Goal: Information Seeking & Learning: Find specific fact

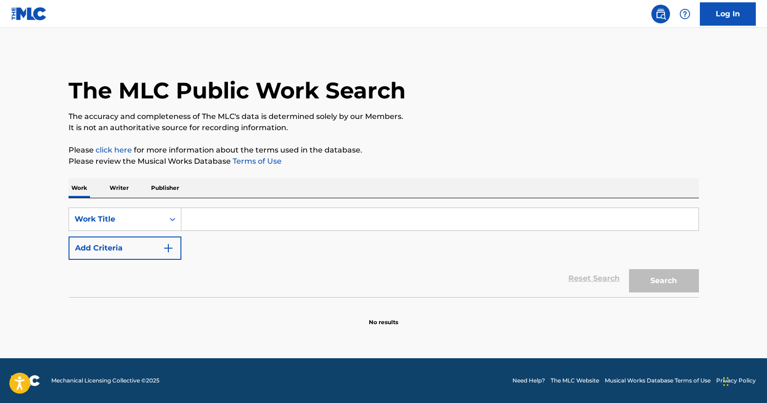
click at [128, 186] on p "Writer" at bounding box center [119, 188] width 25 height 20
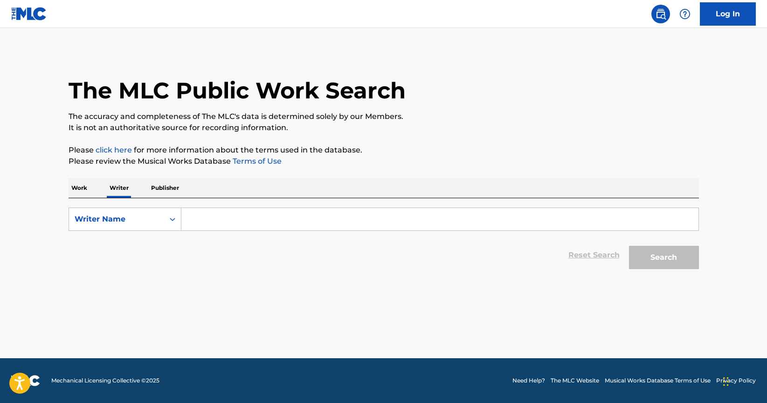
click at [246, 209] on input "Search Form" at bounding box center [439, 219] width 517 height 22
paste input "[PERSON_NAME]"
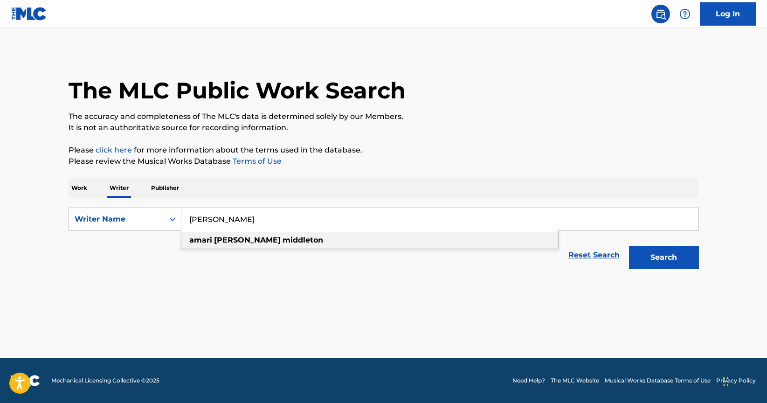
click at [295, 244] on div "[PERSON_NAME]" at bounding box center [369, 240] width 377 height 17
type input "[PERSON_NAME]"
click at [677, 258] on button "Search" at bounding box center [664, 257] width 70 height 23
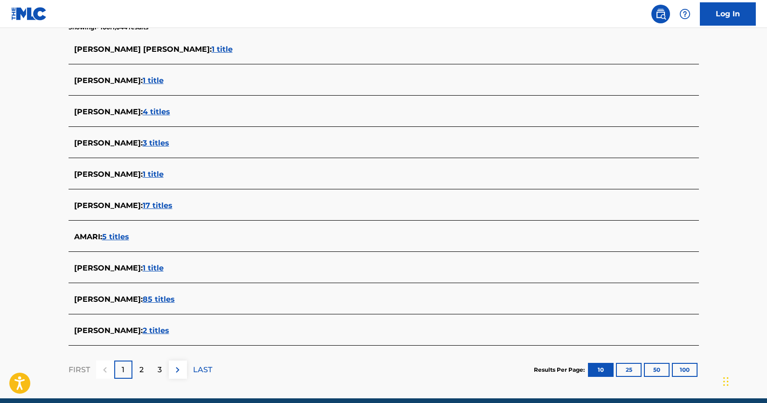
scroll to position [259, 0]
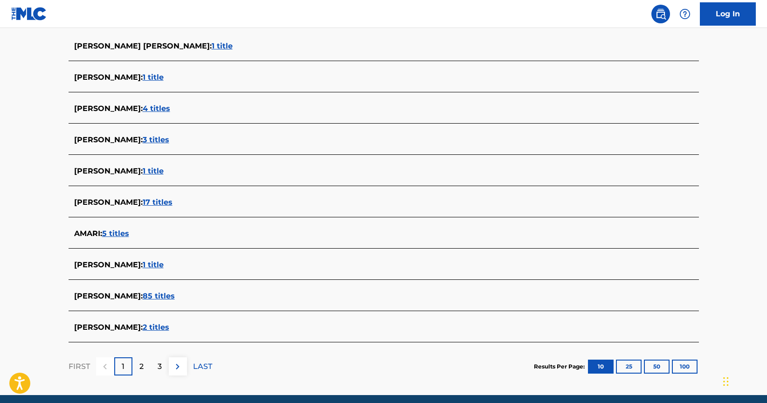
click at [169, 326] on span "2 titles" at bounding box center [156, 327] width 27 height 9
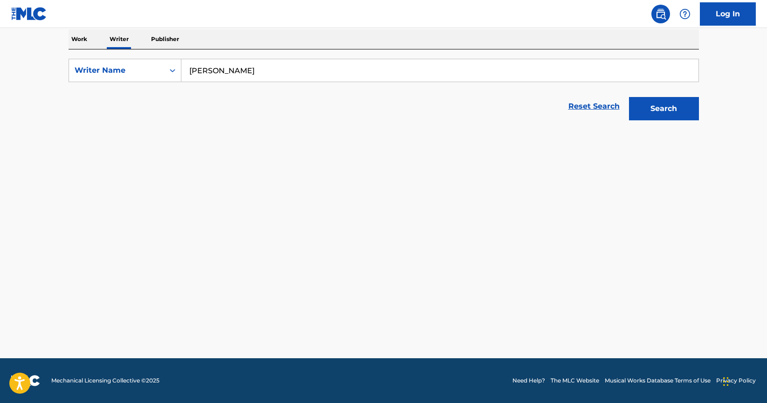
scroll to position [149, 0]
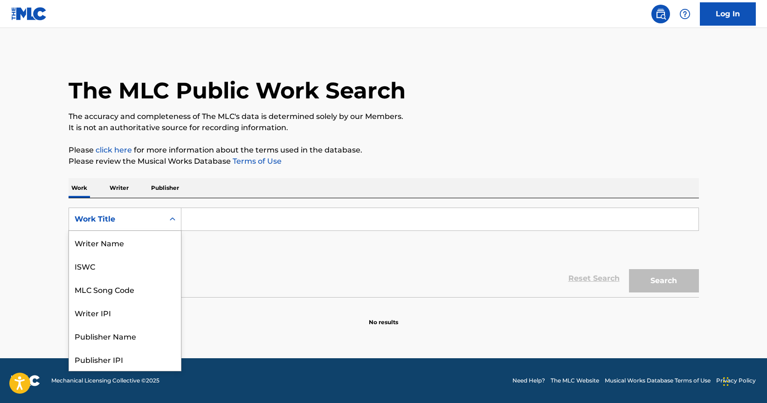
click at [136, 219] on div "Work Title" at bounding box center [117, 219] width 84 height 11
click at [119, 177] on div "The MLC Public Work Search The accuracy and completeness of The MLC's data is d…" at bounding box center [383, 188] width 653 height 275
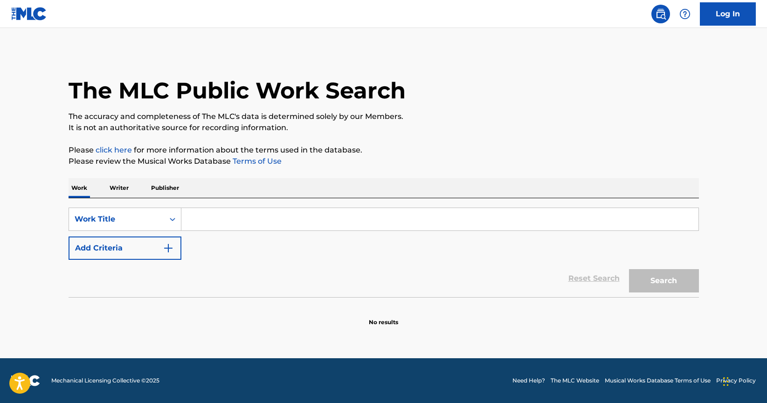
click at [120, 191] on p "Writer" at bounding box center [119, 188] width 25 height 20
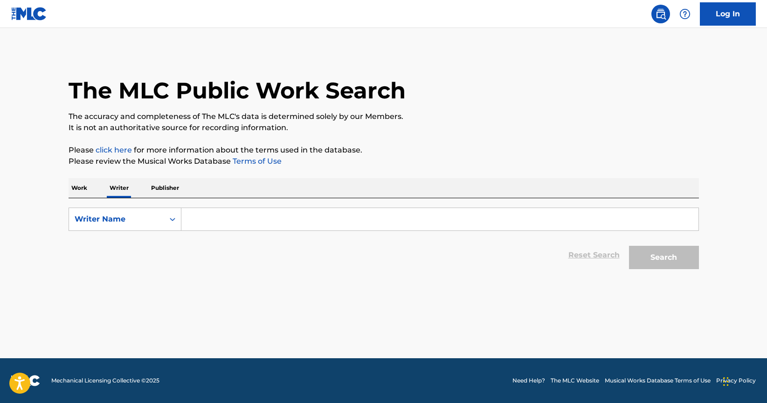
click at [238, 212] on input "Search Form" at bounding box center [439, 219] width 517 height 22
paste input "[PERSON_NAME]"
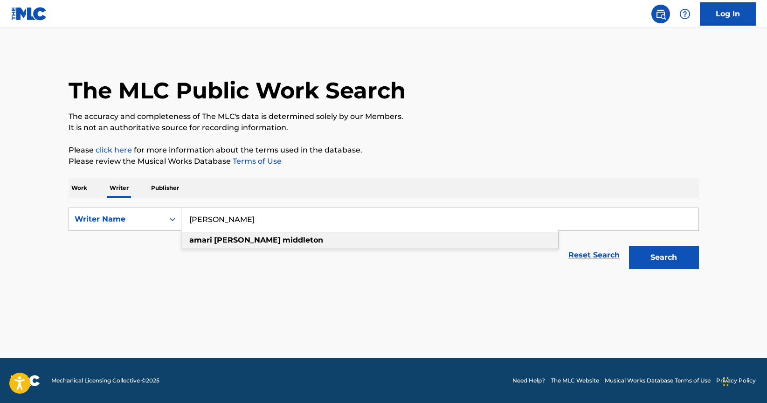
click at [283, 243] on strong "middleton" at bounding box center [303, 240] width 41 height 9
type input "[PERSON_NAME]"
click at [679, 252] on button "Search" at bounding box center [664, 257] width 70 height 23
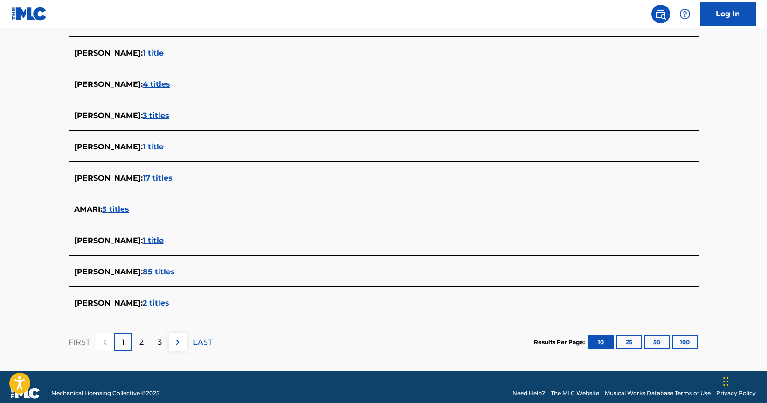
scroll to position [296, 0]
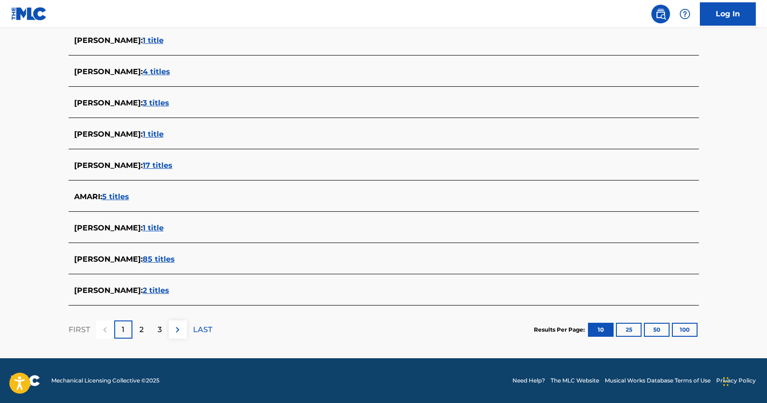
click at [173, 263] on div "AMARI MIDDLETON : 85 titles" at bounding box center [371, 259] width 595 height 11
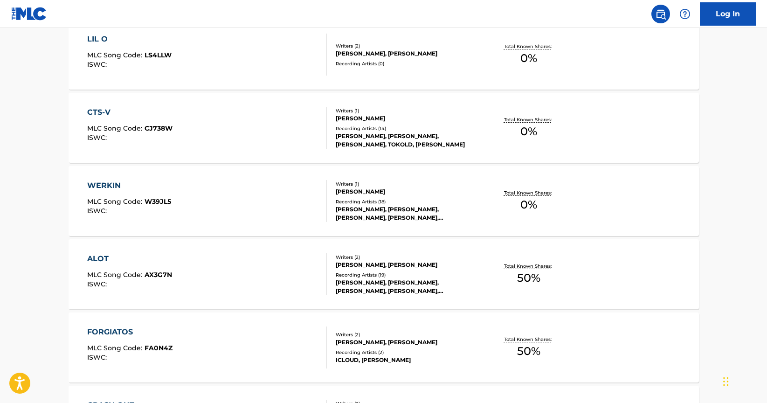
click at [173, 261] on div "ALOT MLC Song Code : AX3G7N ISWC :" at bounding box center [207, 274] width 240 height 42
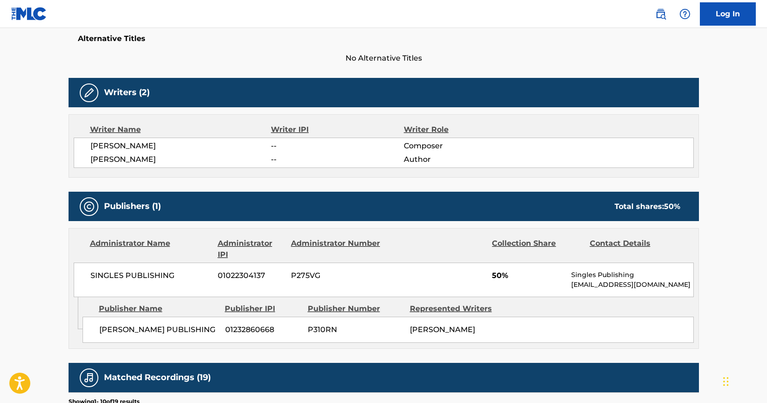
scroll to position [251, 0]
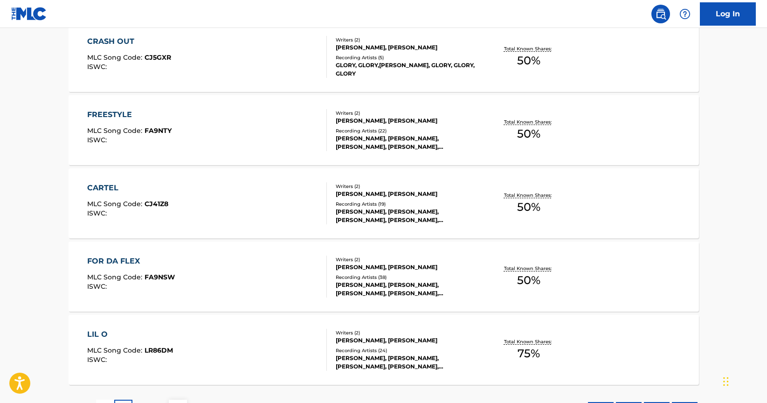
scroll to position [739, 0]
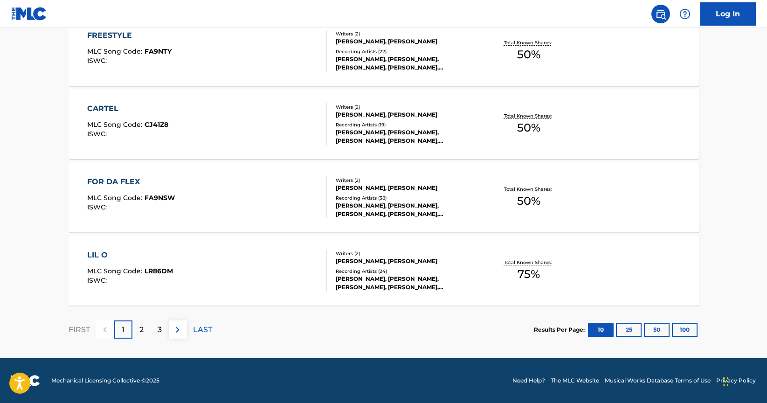
click at [187, 139] on div "CARTEL MLC Song Code : CJ41Z8 ISWC :" at bounding box center [207, 124] width 240 height 42
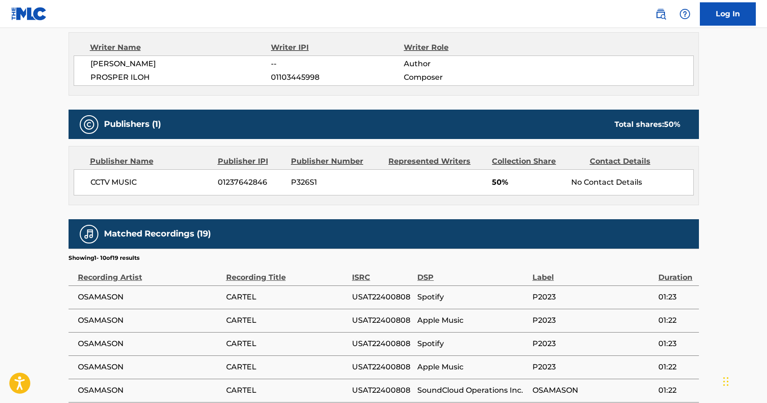
scroll to position [333, 0]
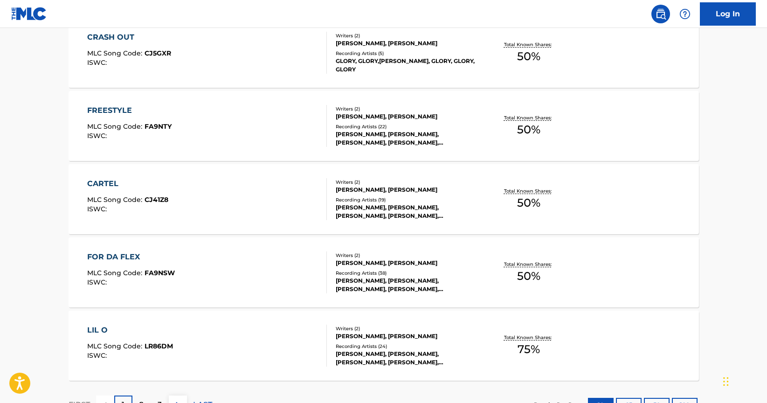
scroll to position [739, 0]
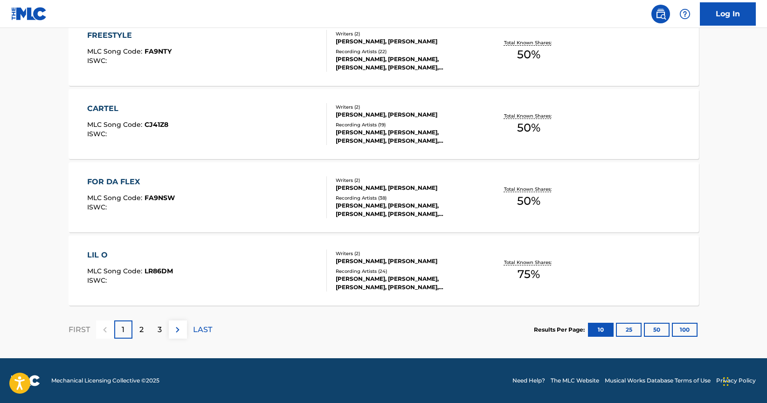
click at [392, 199] on div "Recording Artists ( 38 )" at bounding box center [406, 197] width 141 height 7
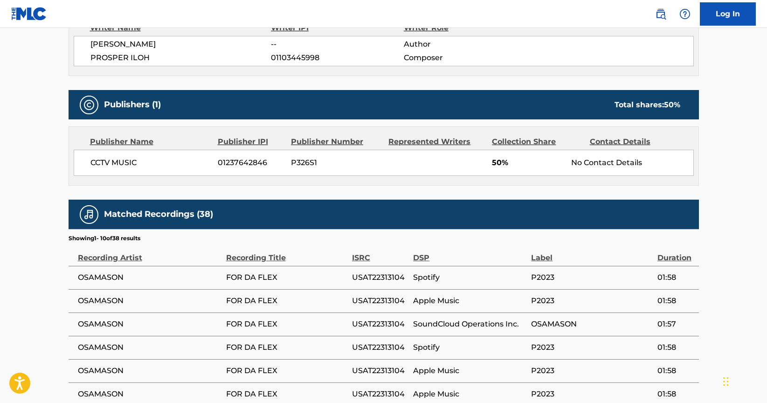
scroll to position [353, 0]
